Goal: Transaction & Acquisition: Book appointment/travel/reservation

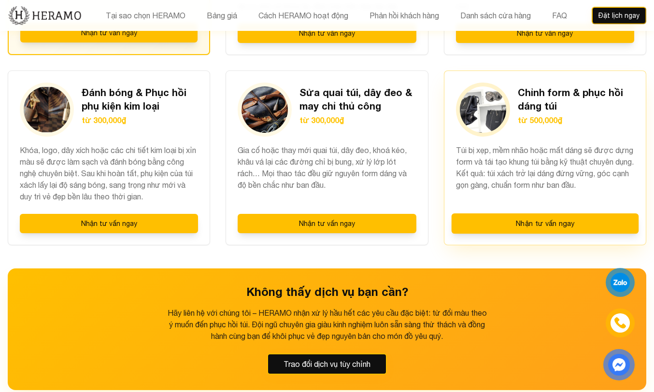
scroll to position [1085, 0]
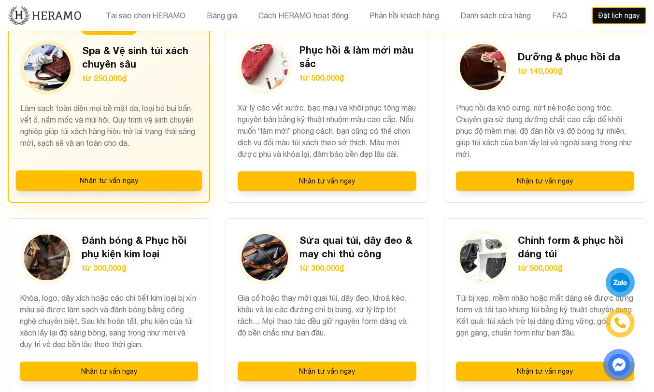
click at [112, 95] on div "Spa & Vệ sinh túi xách chuyên sâu từ 250,000₫" at bounding box center [108, 68] width 177 height 54
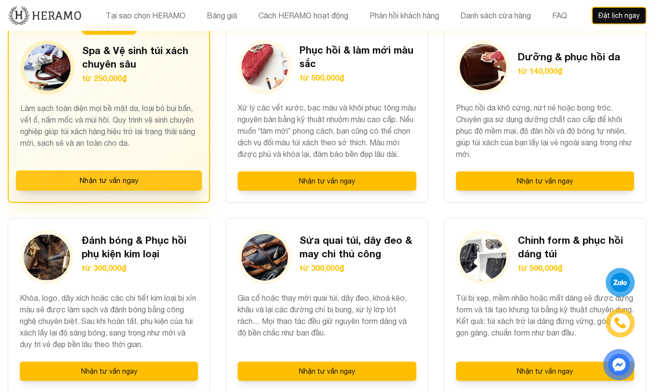
click at [91, 191] on button "Nhận tư vấn ngay" at bounding box center [109, 181] width 187 height 20
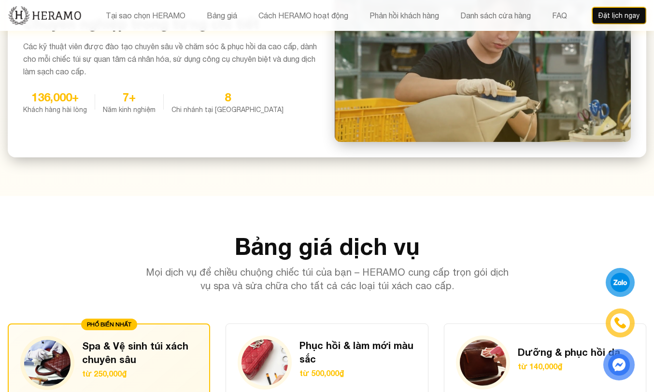
scroll to position [690, 0]
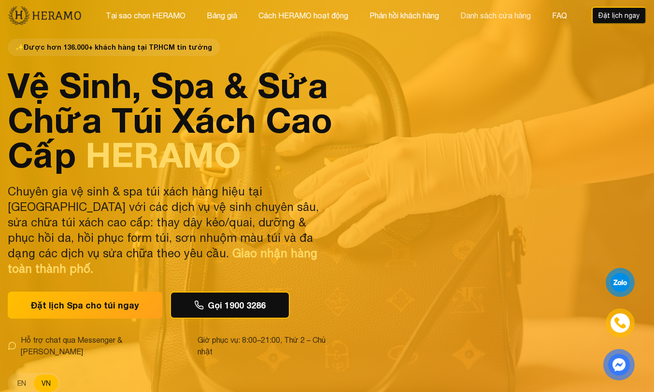
click at [496, 15] on button "Danh sách cửa hàng" at bounding box center [496, 15] width 76 height 13
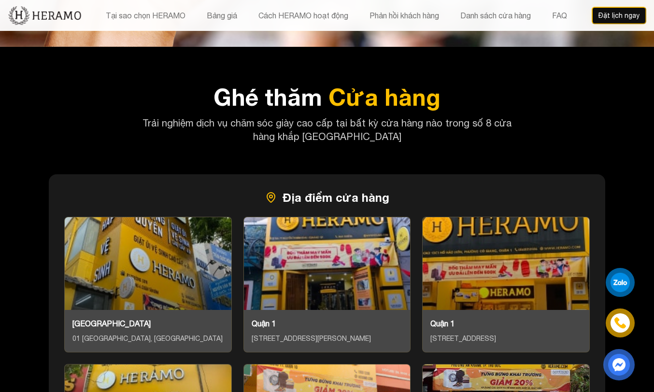
scroll to position [4378, 0]
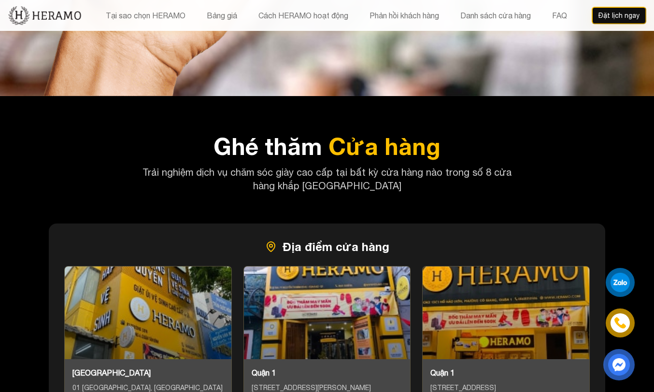
scroll to position [4428, 0]
